Goal: Task Accomplishment & Management: Manage account settings

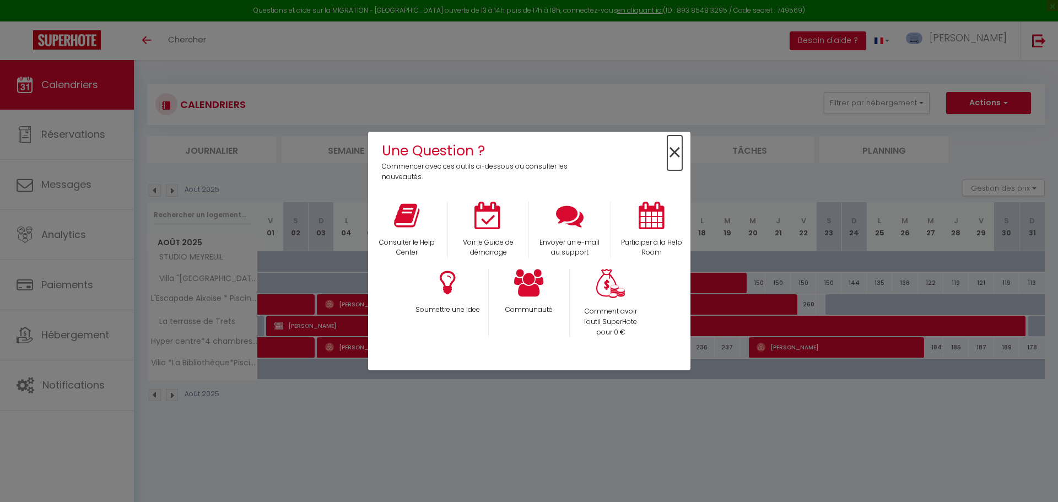
click at [669, 155] on span "×" at bounding box center [674, 153] width 15 height 35
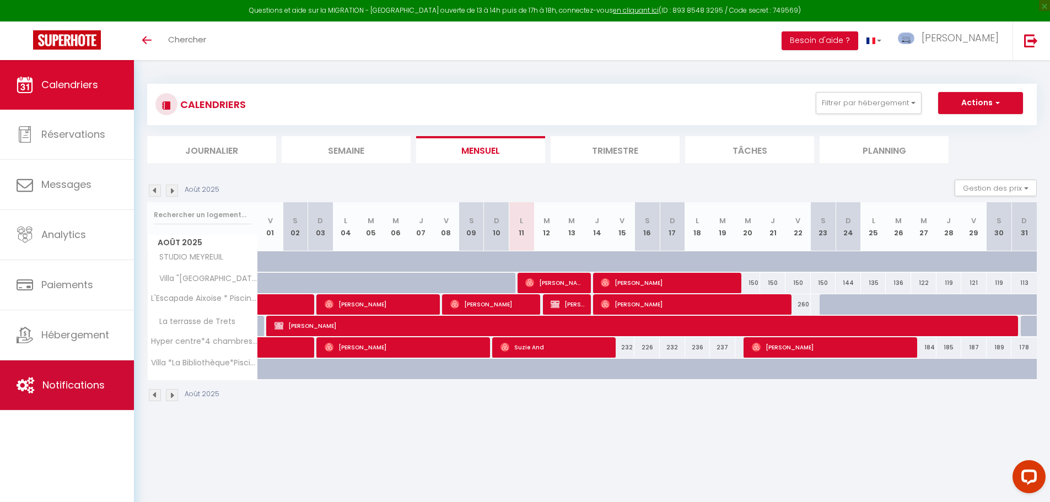
click at [52, 386] on span "Notifications" at bounding box center [73, 385] width 62 height 14
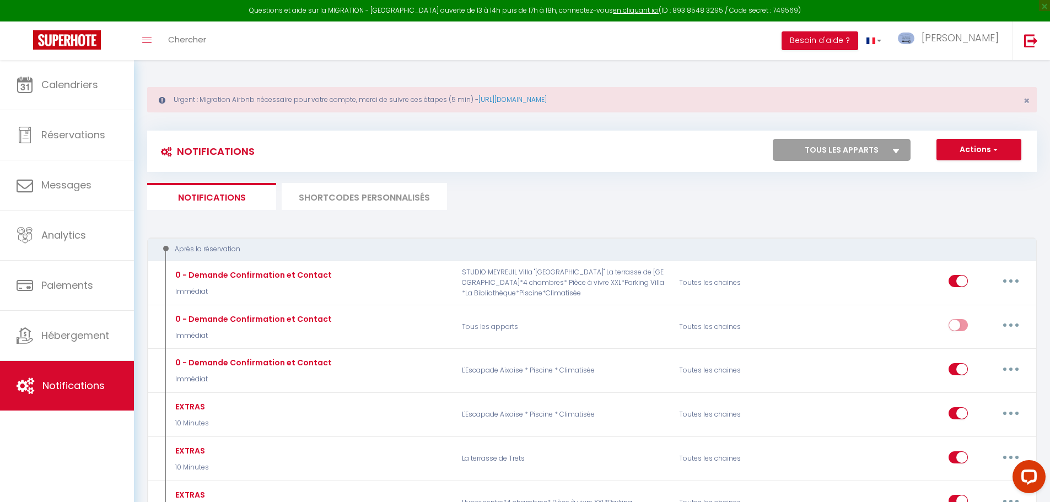
click at [373, 192] on li "SHORTCODES PERSONNALISÉS" at bounding box center [364, 196] width 165 height 27
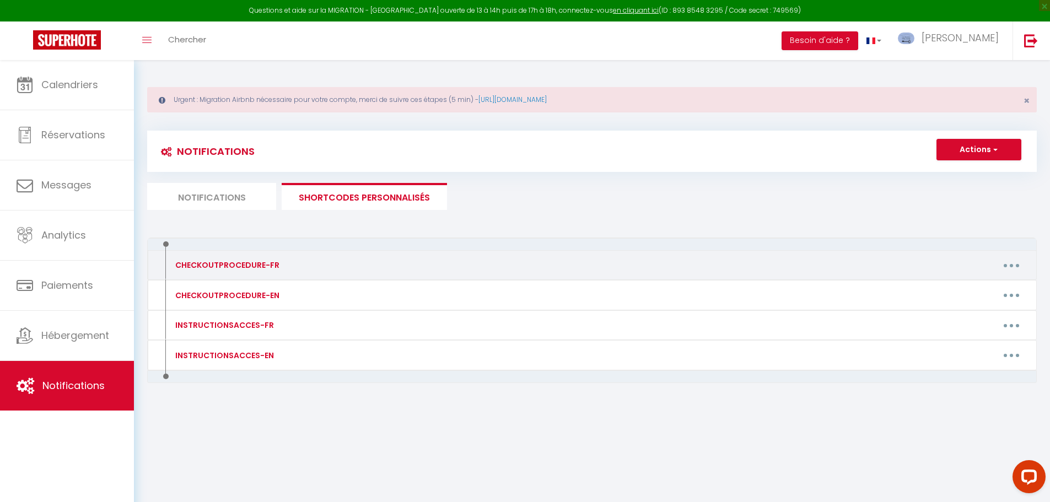
click at [267, 266] on div "CHECKOUTPROCEDURE-FR" at bounding box center [225, 265] width 107 height 12
click at [1012, 265] on icon "button" at bounding box center [1011, 265] width 3 height 3
click at [975, 284] on link "Editer" at bounding box center [983, 290] width 82 height 19
type input "CHECKOUTPROCEDURE-FR"
type textarea "Procédure de départ"
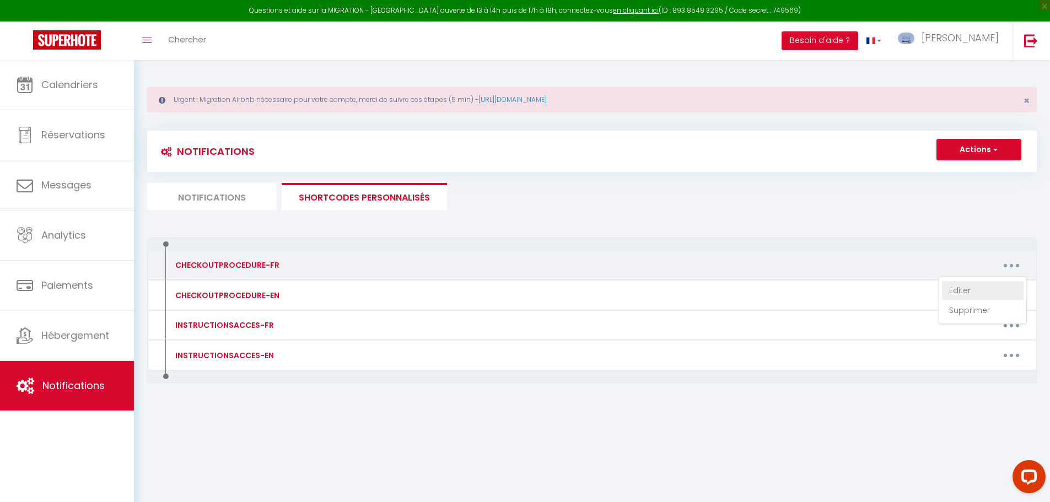
type textarea "1 - Faire la vaisselle et jeter les poubelles dans les containers 2 -Replier le…"
type textarea "1 - Faire la vaisselle et la ranger. 2 - Eteindre la climatisation. 3 -Jeter le…"
type textarea "1 - Faire la vaisselle, la ranger. 2- Jeter les poubelles dans les containers e…"
type textarea "1 - Faire la vaisselle, la ranger. 2- Jeter les poubelles dans les containers (…"
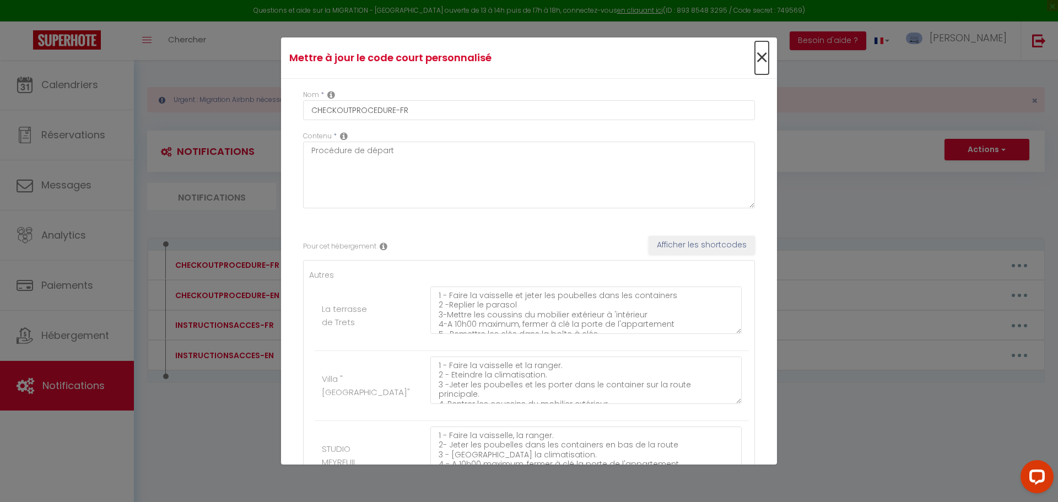
click at [755, 61] on span "×" at bounding box center [762, 57] width 14 height 33
